Goal: Information Seeking & Learning: Find specific fact

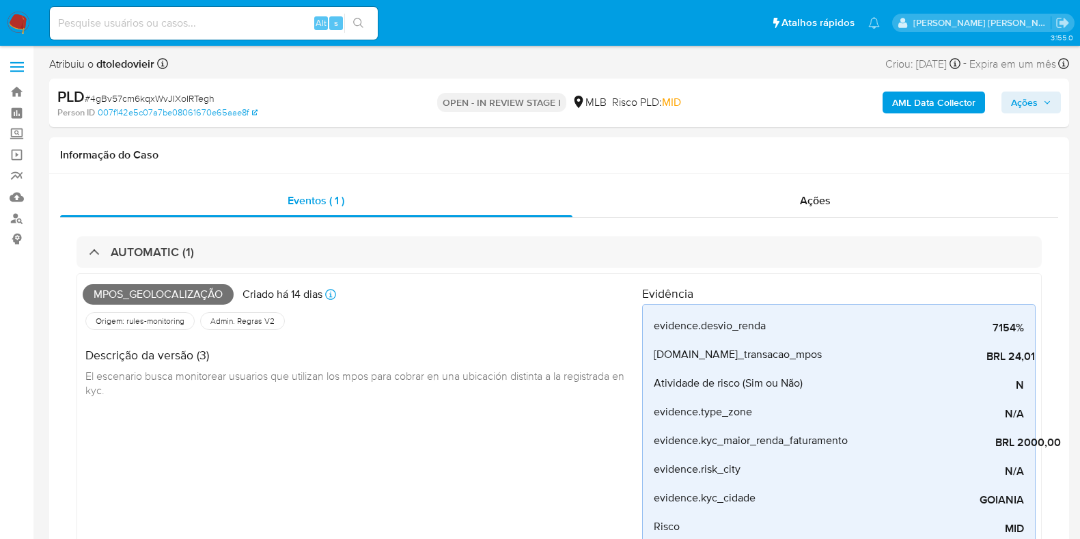
select select "10"
click at [24, 27] on img at bounding box center [18, 23] width 23 height 23
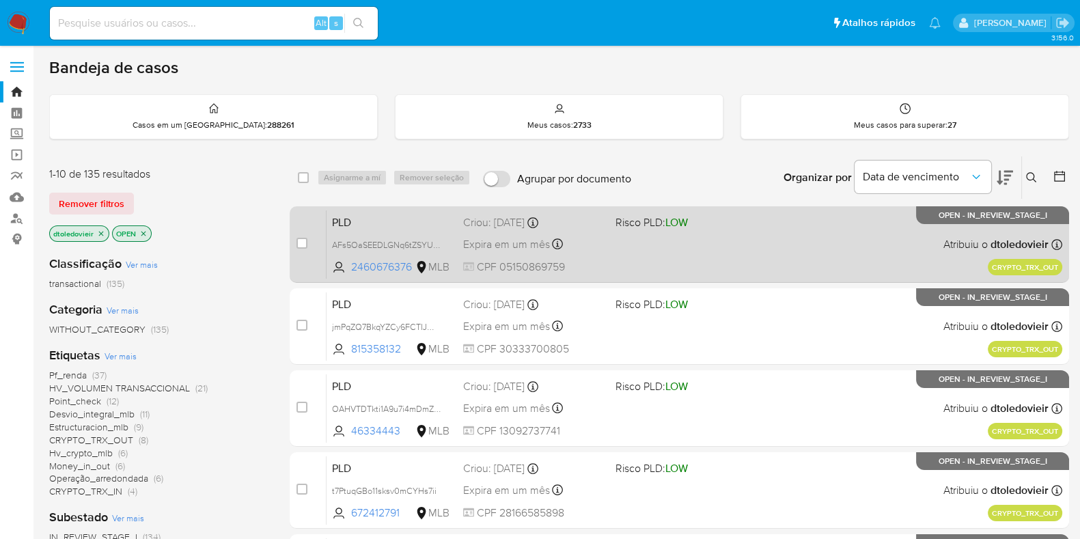
click at [660, 264] on div "PLD AFs5OaSEEDLGNq6tZSYUADvS 2460676376 MLB Risco PLD: LOW Criou: 19/08/2025 Cr…" at bounding box center [694, 244] width 736 height 69
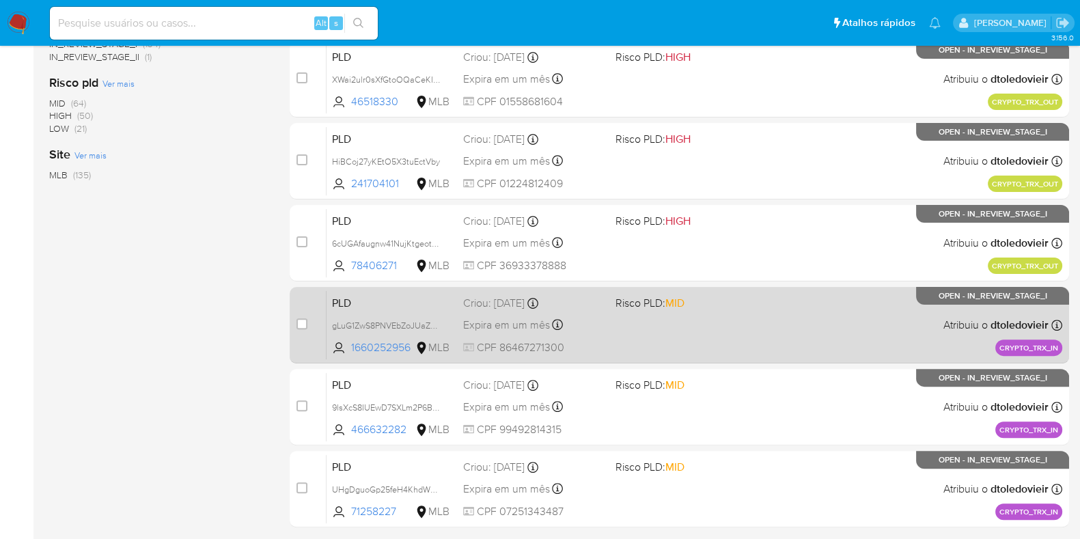
scroll to position [512, 0]
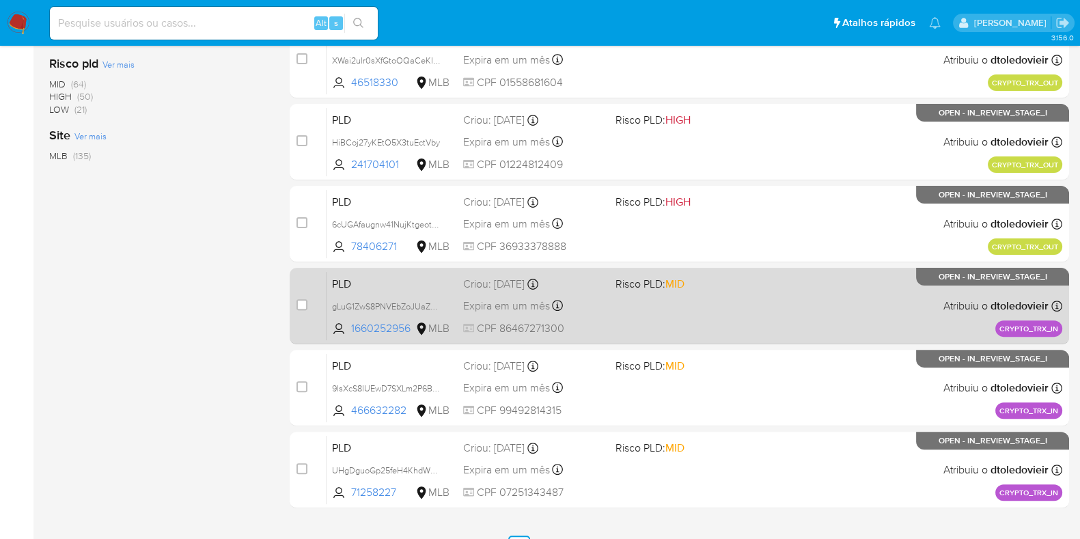
click at [710, 301] on div "PLD gLuG1ZwS8PNVEbZoJUaZgaN7 1660252956 MLB Risco PLD: MID Criou: 19/08/2025 Cr…" at bounding box center [694, 305] width 736 height 69
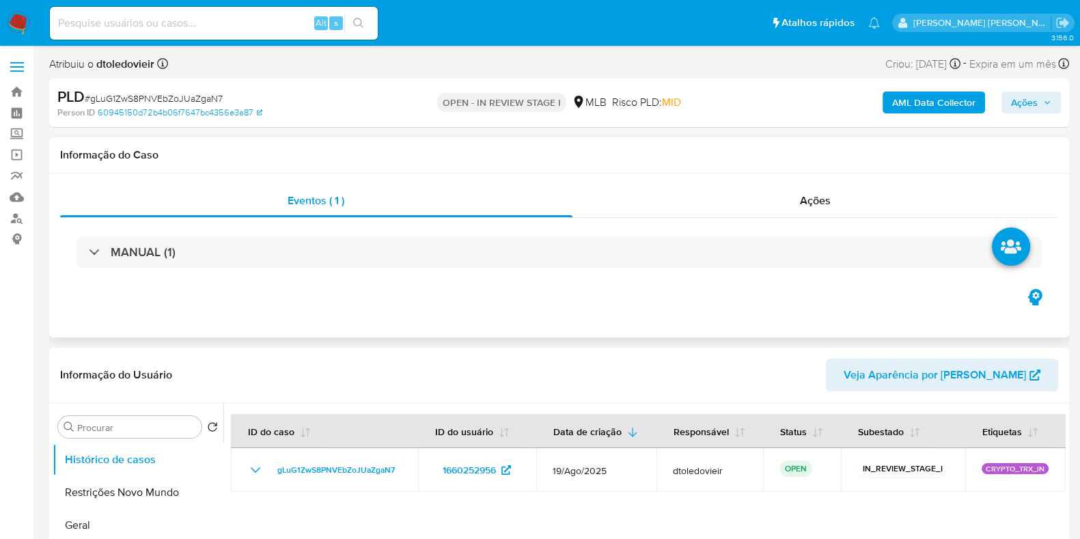
select select "10"
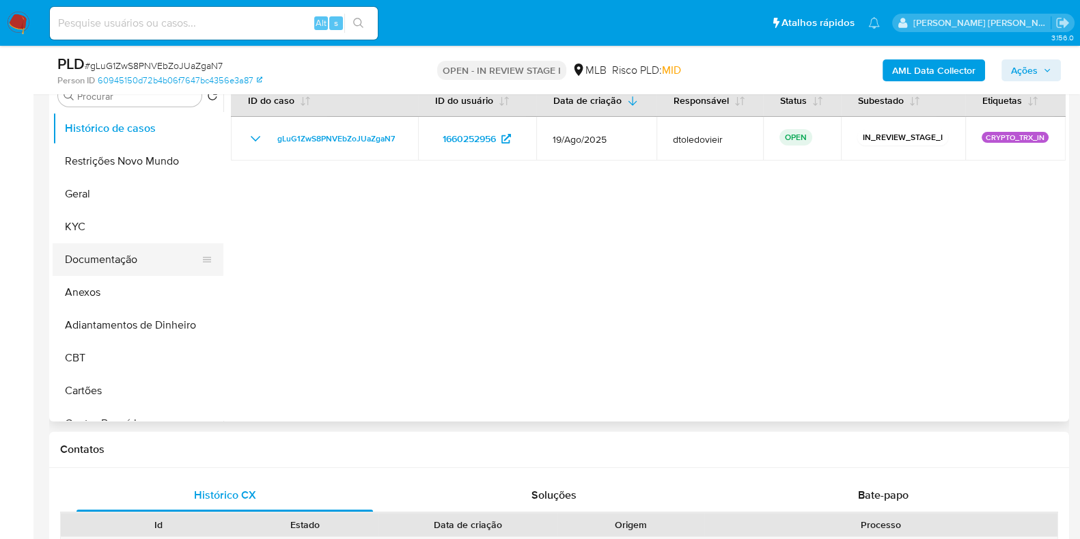
scroll to position [256, 0]
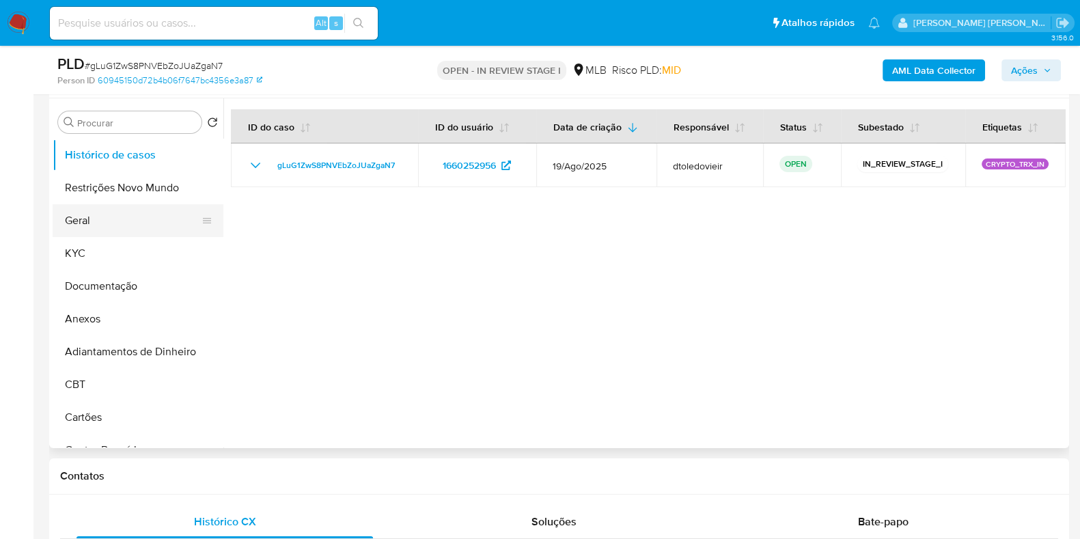
click at [135, 204] on button "Geral" at bounding box center [133, 220] width 160 height 33
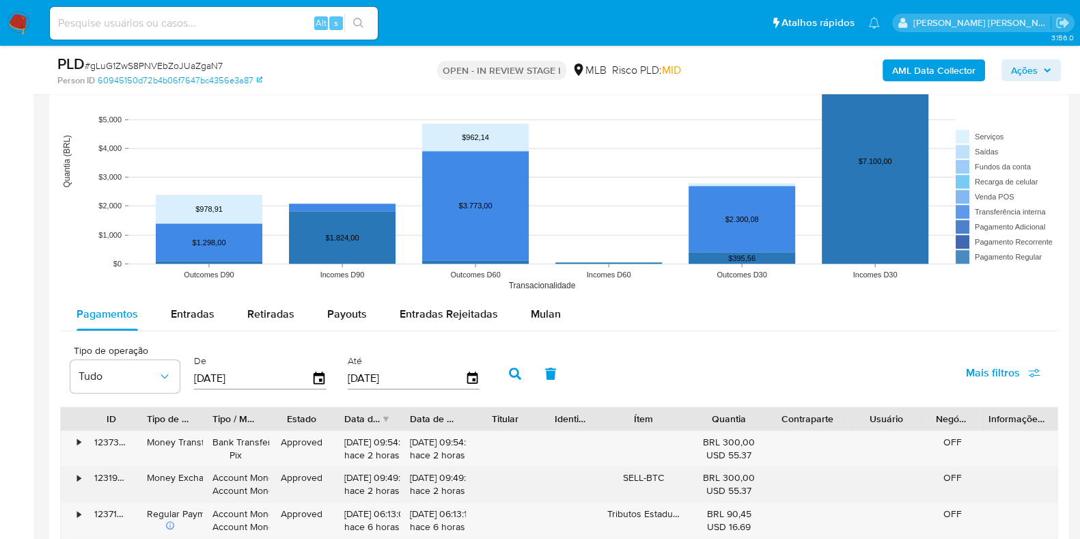
scroll to position [1537, 0]
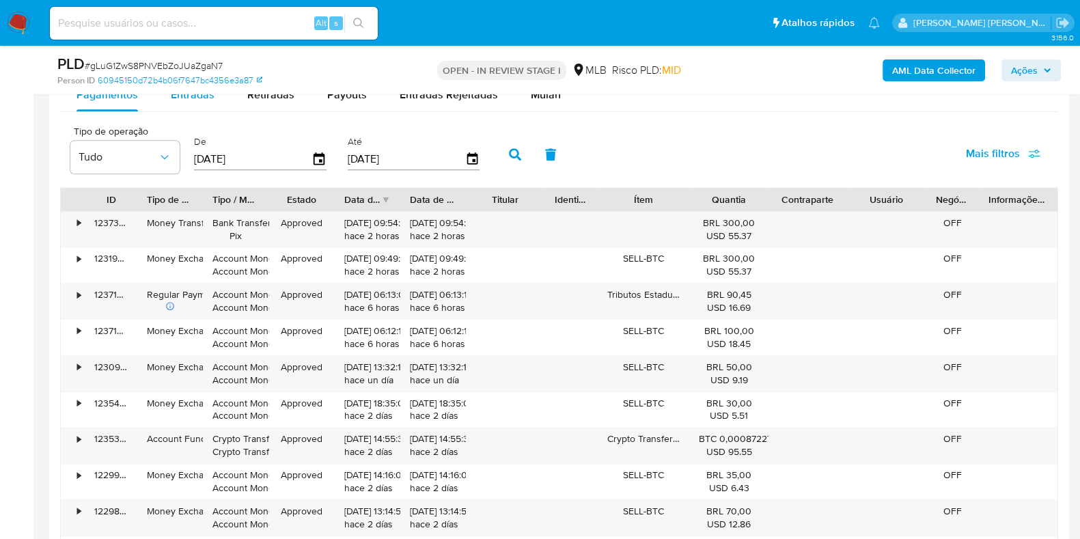
click at [182, 105] on div "Entradas" at bounding box center [193, 95] width 44 height 33
select select "10"
click at [81, 363] on div "•" at bounding box center [73, 374] width 24 height 36
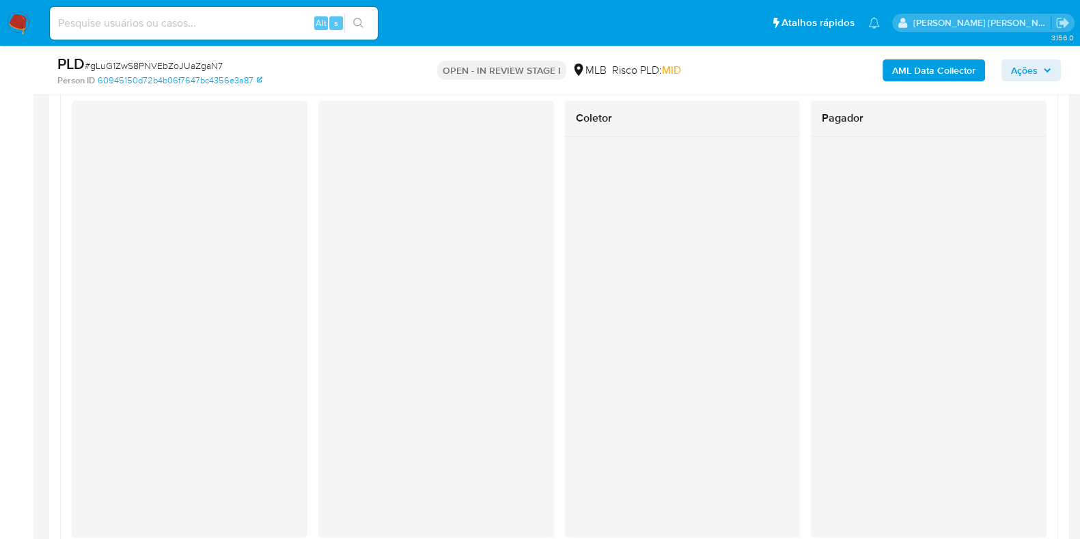
scroll to position [1793, 0]
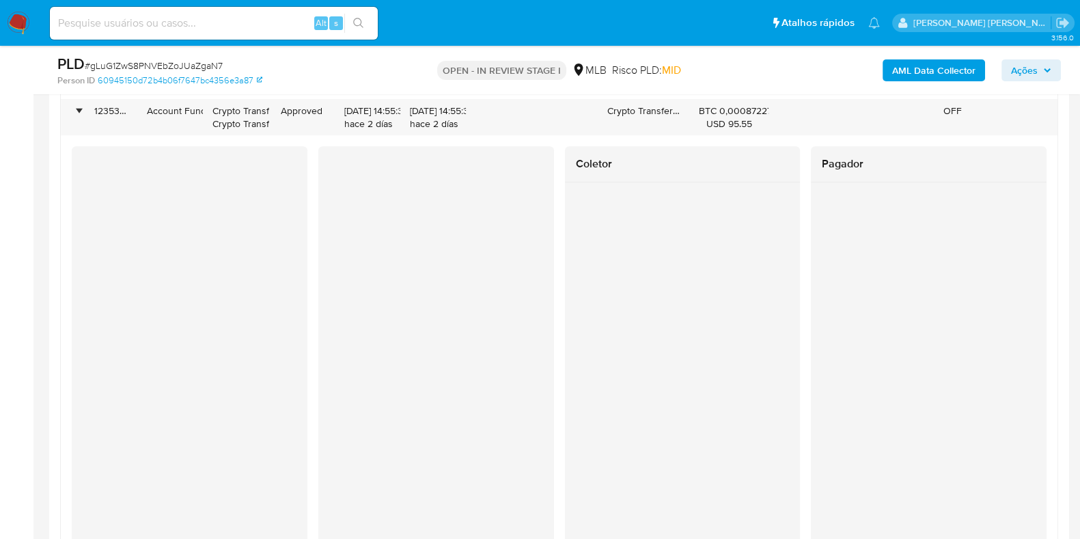
click at [540, 449] on div at bounding box center [436, 365] width 236 height 438
click at [222, 18] on input at bounding box center [214, 23] width 328 height 18
paste input "1270605925"
type input "1270605925"
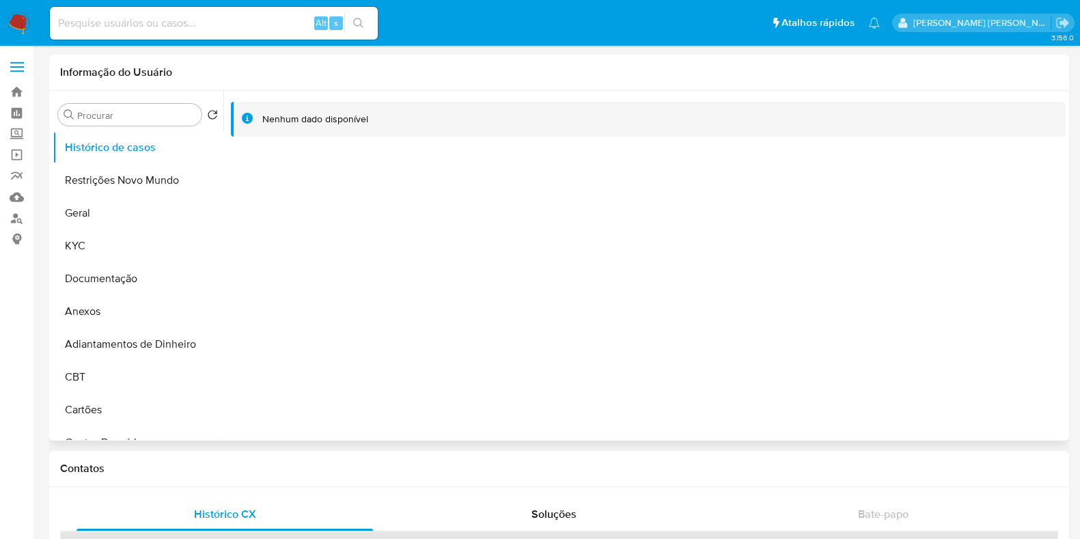
select select "10"
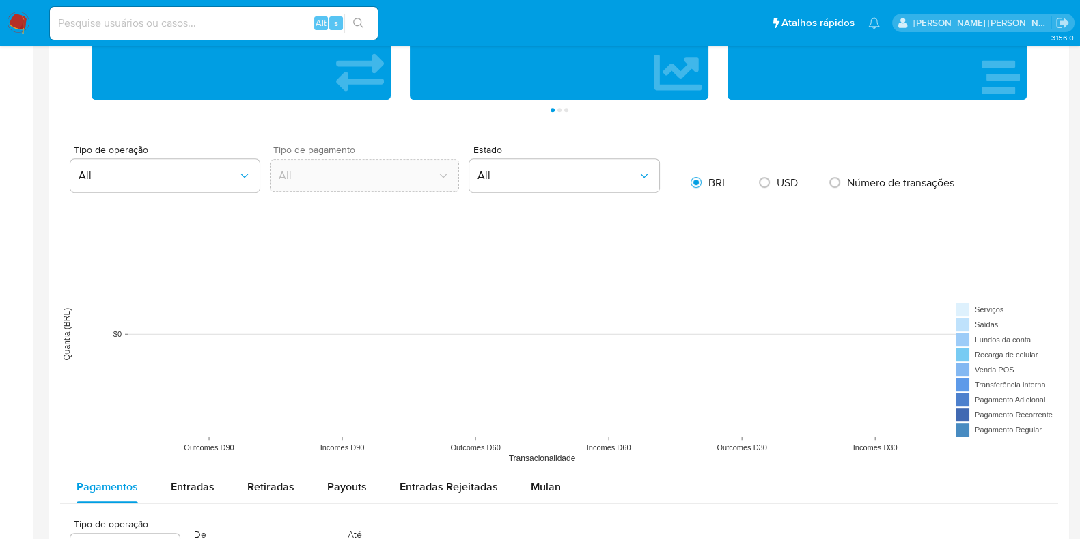
scroll to position [1109, 0]
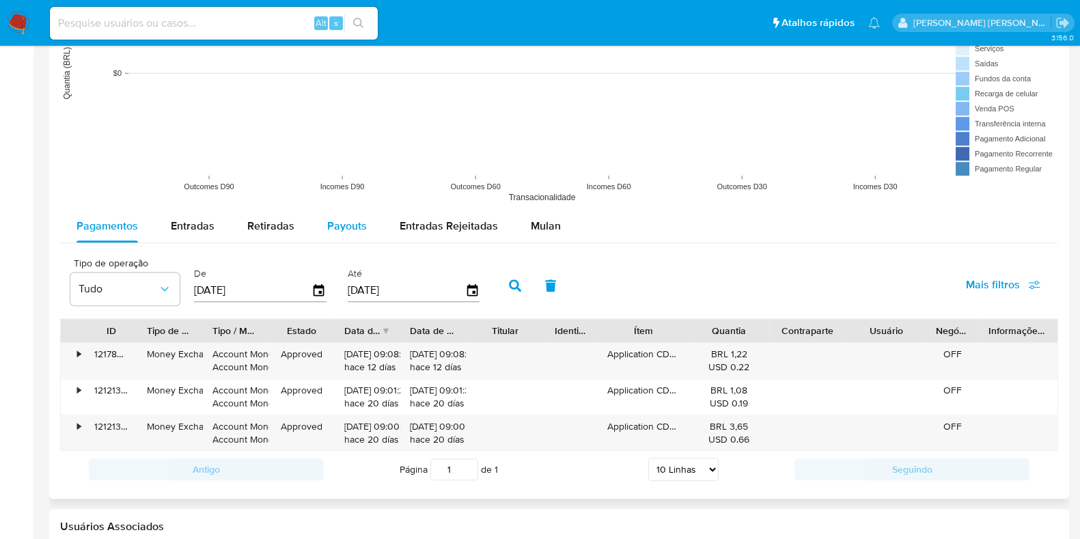
click at [352, 227] on span "Payouts" at bounding box center [347, 226] width 40 height 16
select select "10"
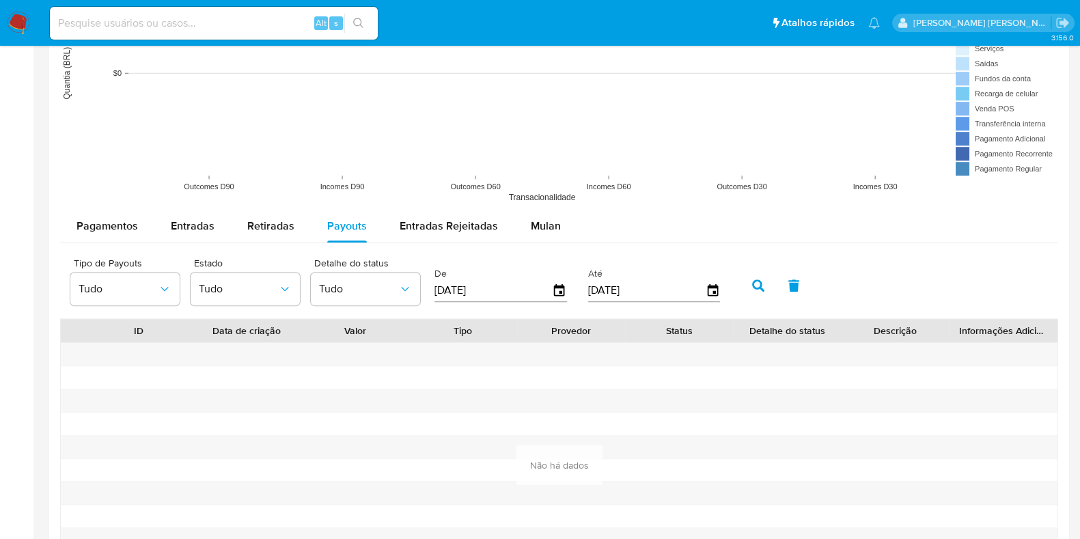
click at [517, 285] on input "[DATE]" at bounding box center [492, 290] width 117 height 22
click at [512, 284] on input "[DATE]" at bounding box center [492, 290] width 117 height 22
type input "01/06/2023"
type input "30/06/2023"
click at [752, 279] on icon "button" at bounding box center [758, 285] width 12 height 12
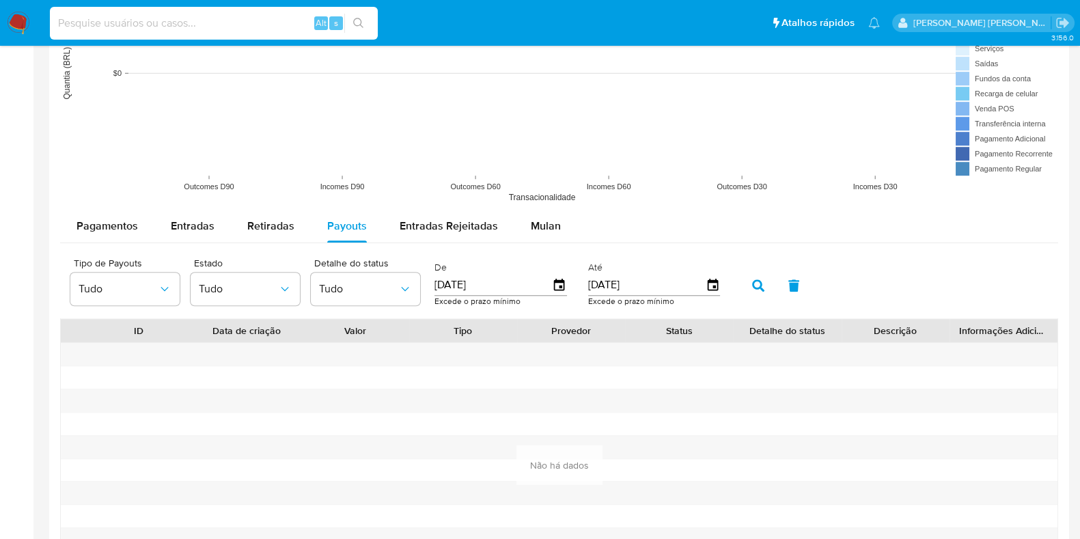
click at [163, 25] on input at bounding box center [214, 23] width 328 height 18
paste input "2649180094"
type input "2649180094"
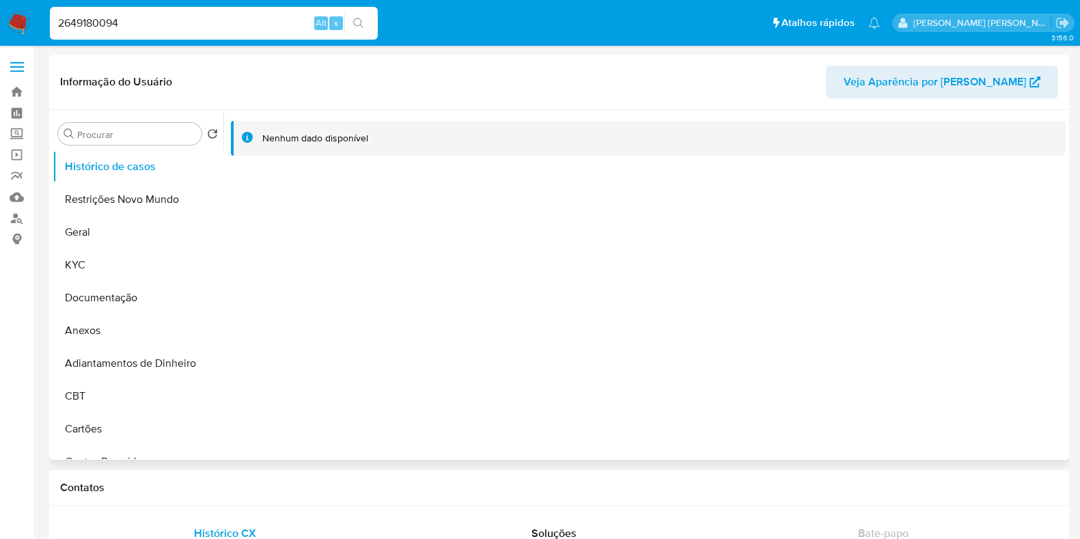
select select "10"
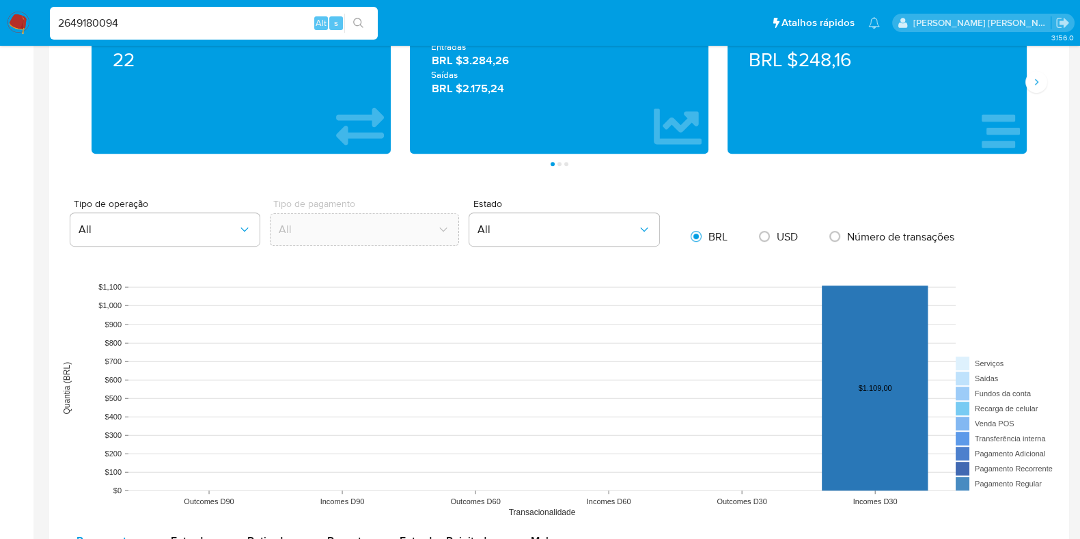
scroll to position [1109, 0]
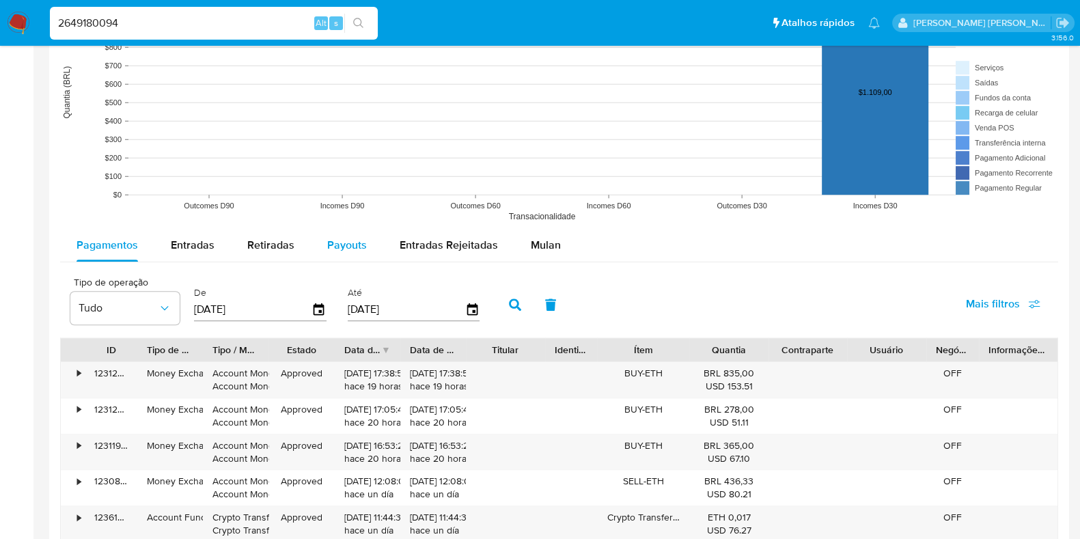
click at [358, 251] on span "Payouts" at bounding box center [347, 245] width 40 height 16
select select "10"
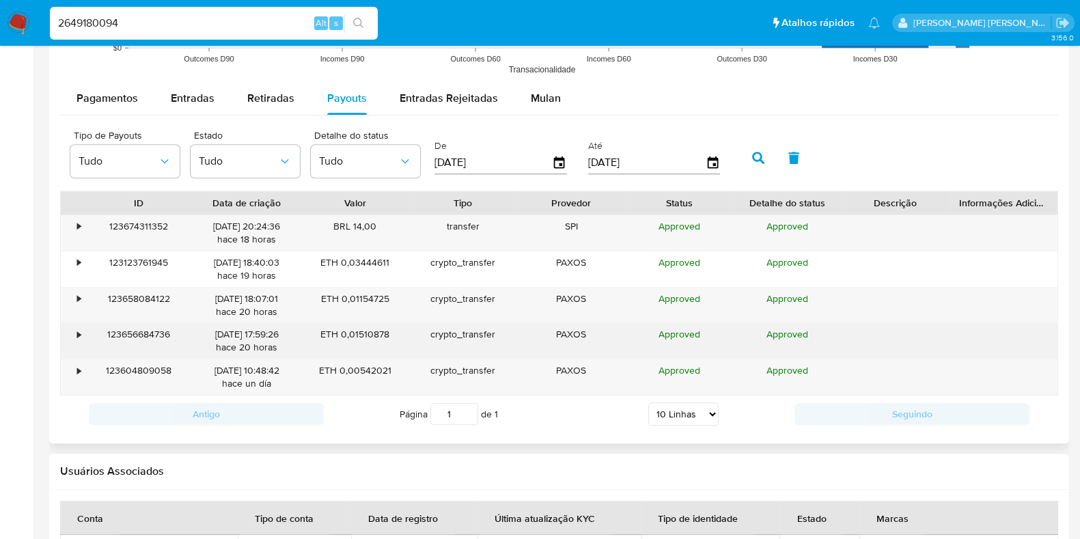
scroll to position [1280, 0]
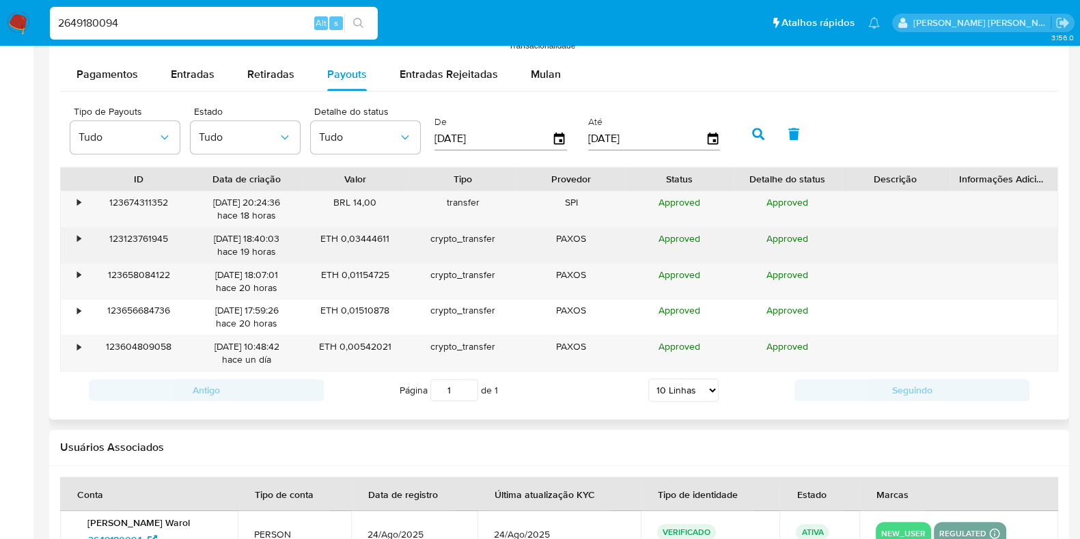
click at [85, 234] on div "123123761945" at bounding box center [139, 245] width 108 height 36
click at [81, 236] on div "•" at bounding box center [73, 245] width 24 height 36
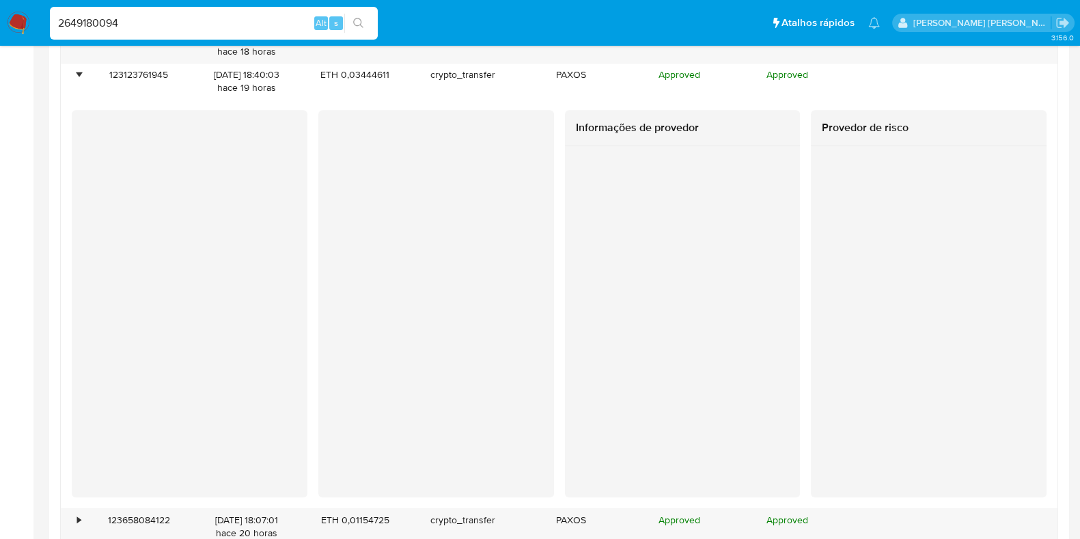
scroll to position [1451, 0]
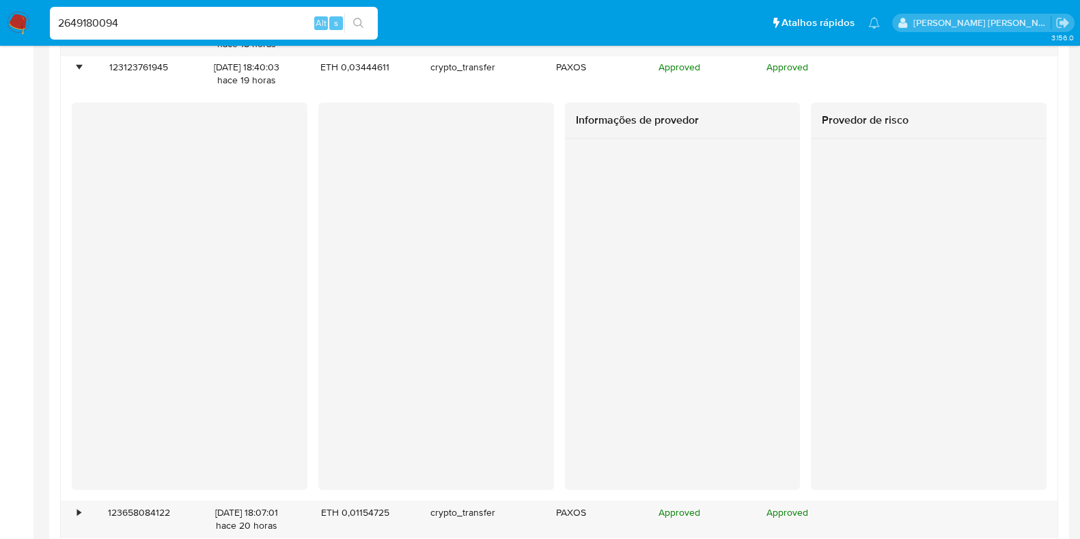
click at [273, 353] on div at bounding box center [190, 278] width 236 height 353
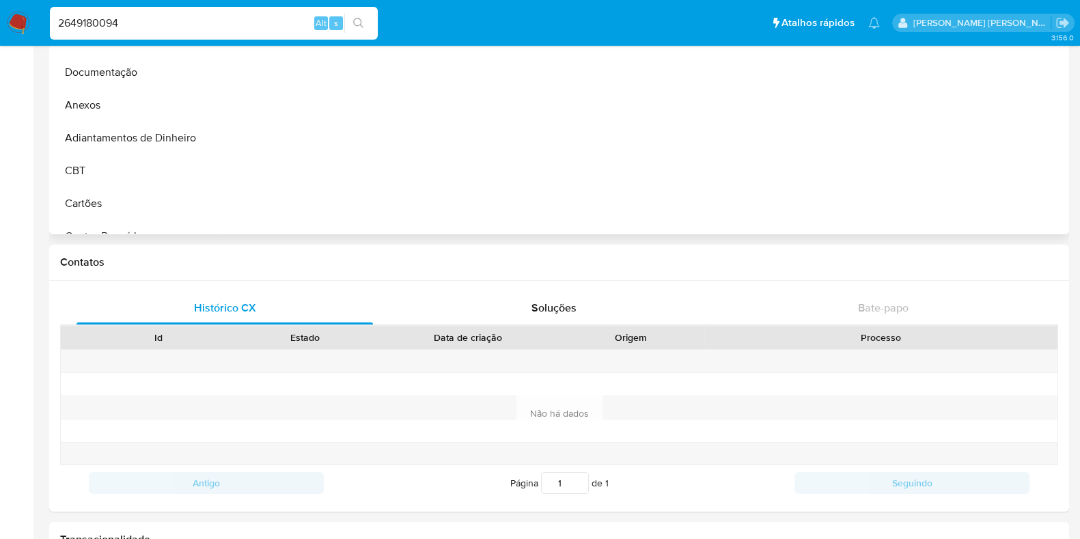
scroll to position [0, 0]
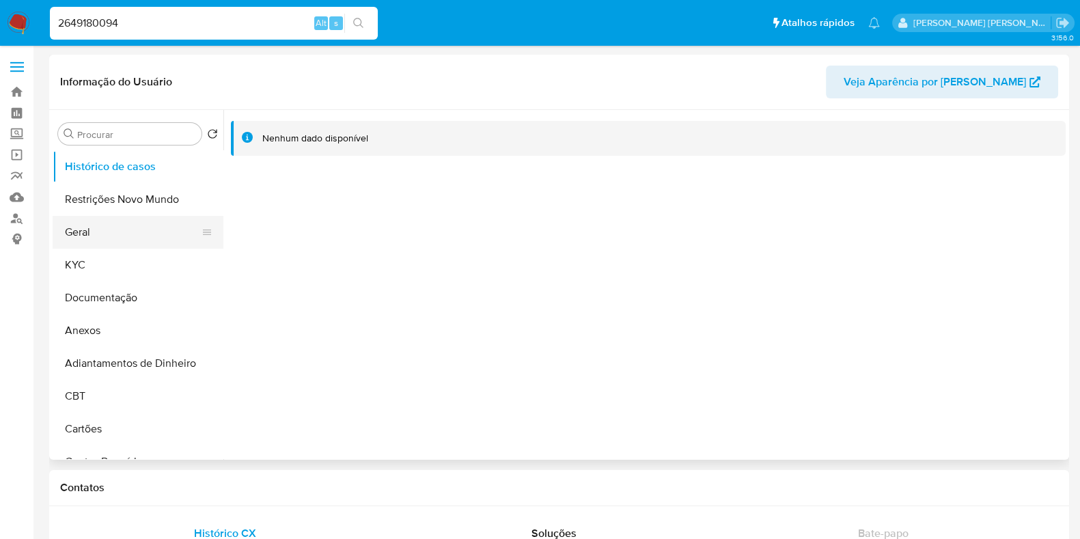
click at [143, 224] on button "Geral" at bounding box center [133, 232] width 160 height 33
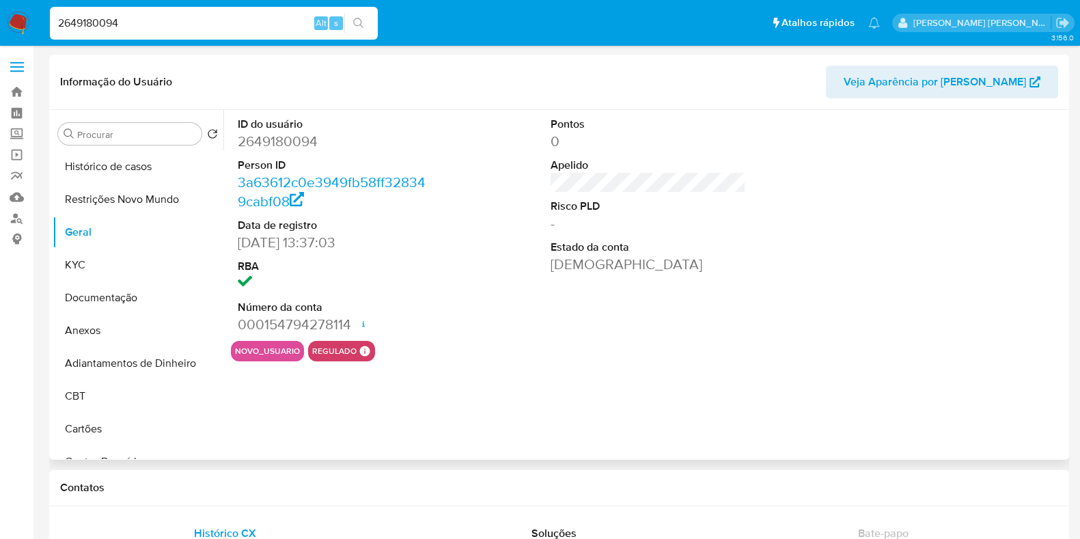
click at [277, 138] on dd "2649180094" at bounding box center [335, 141] width 195 height 19
click at [276, 138] on dd "2649180094" at bounding box center [335, 141] width 195 height 19
copy dd "2649180094"
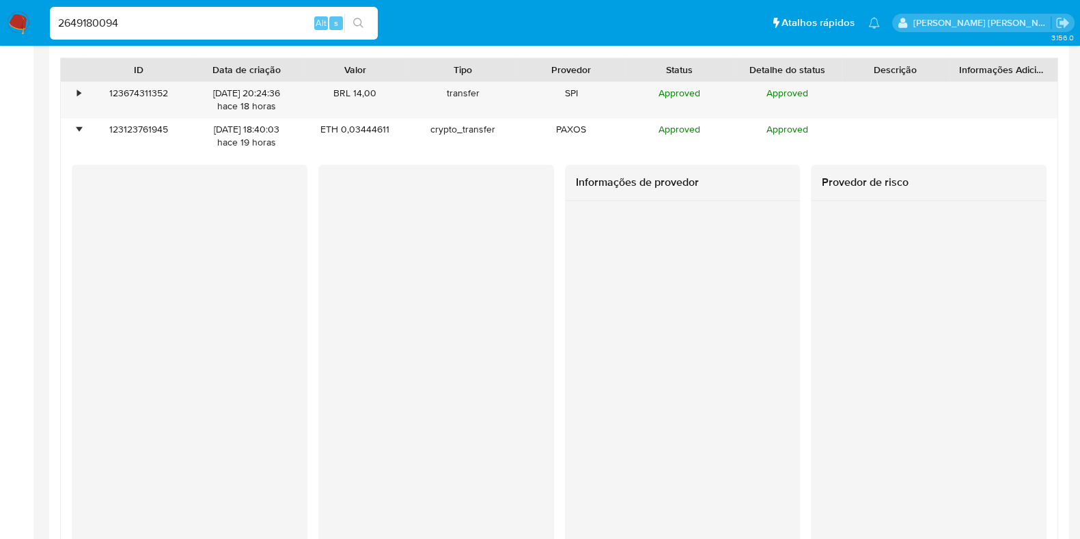
scroll to position [1451, 0]
